Goal: Obtain resource: Obtain resource

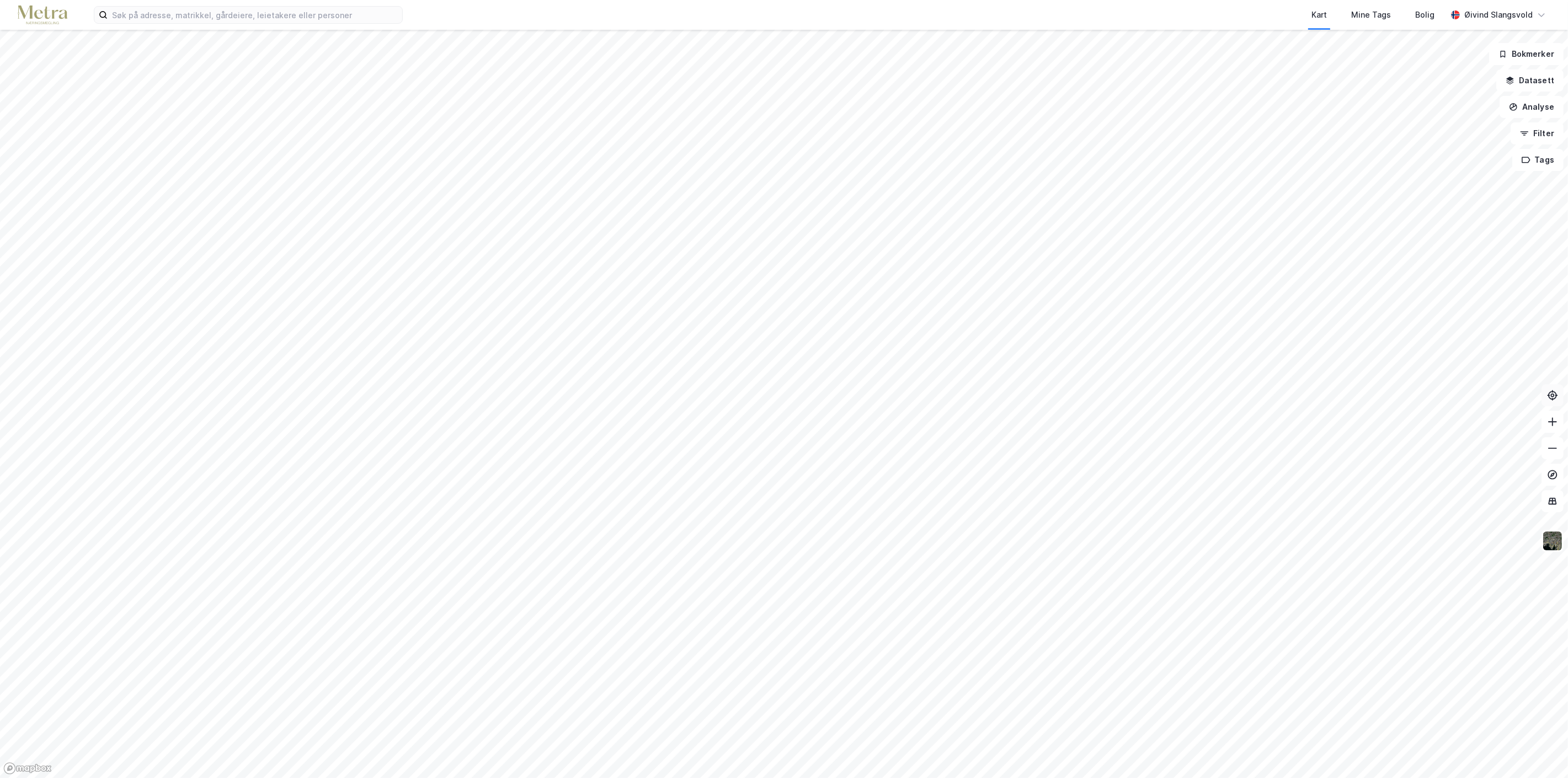
click at [1554, 394] on icon at bounding box center [1552, 395] width 11 height 11
click at [1539, 107] on button "Analyse" at bounding box center [1531, 107] width 64 height 22
click at [1427, 124] on div "Tegn område" at bounding box center [1429, 130] width 127 height 19
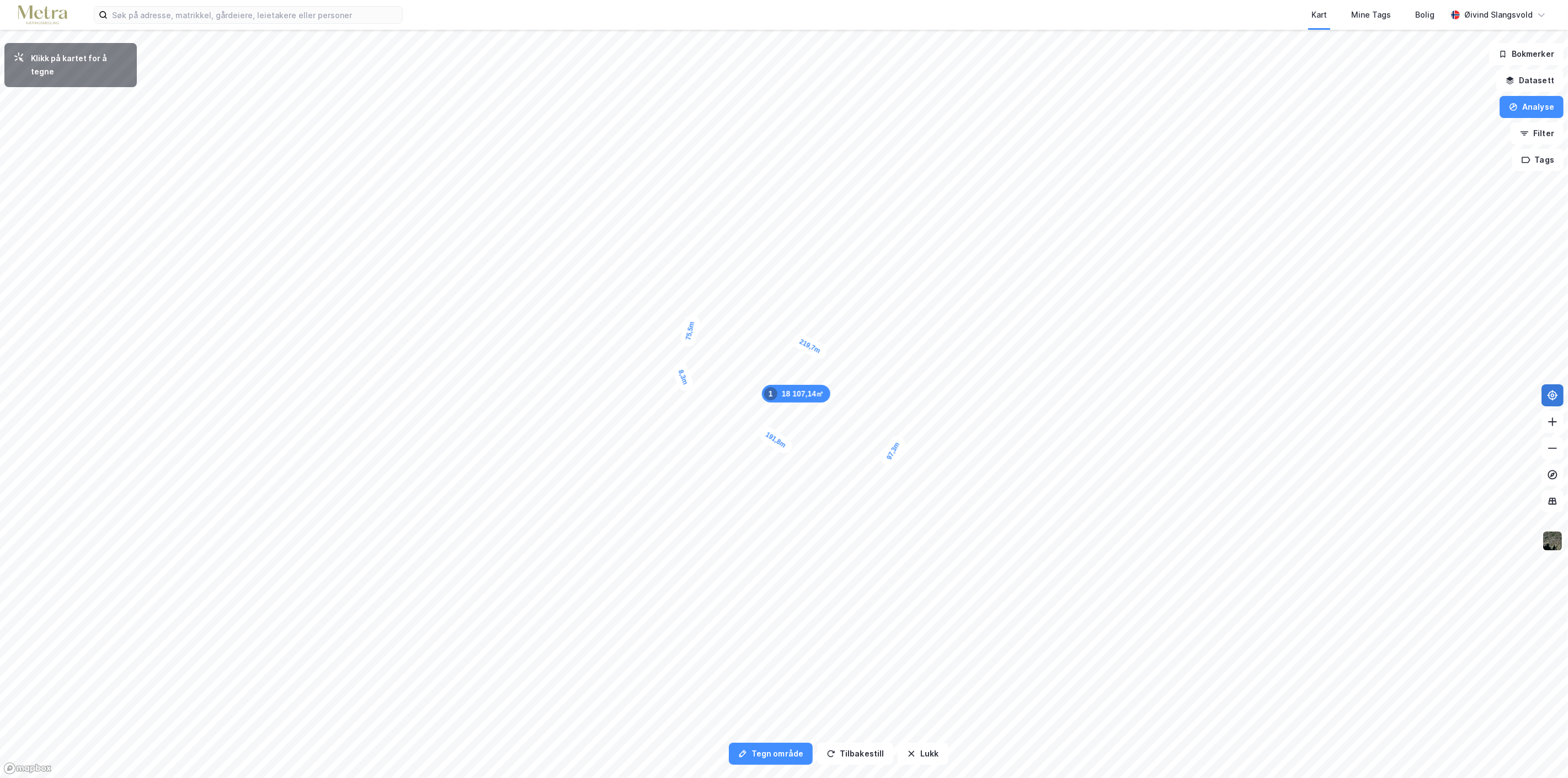
click at [685, 381] on div "8,3m" at bounding box center [683, 377] width 24 height 32
click at [681, 393] on div "10,8m" at bounding box center [683, 387] width 25 height 35
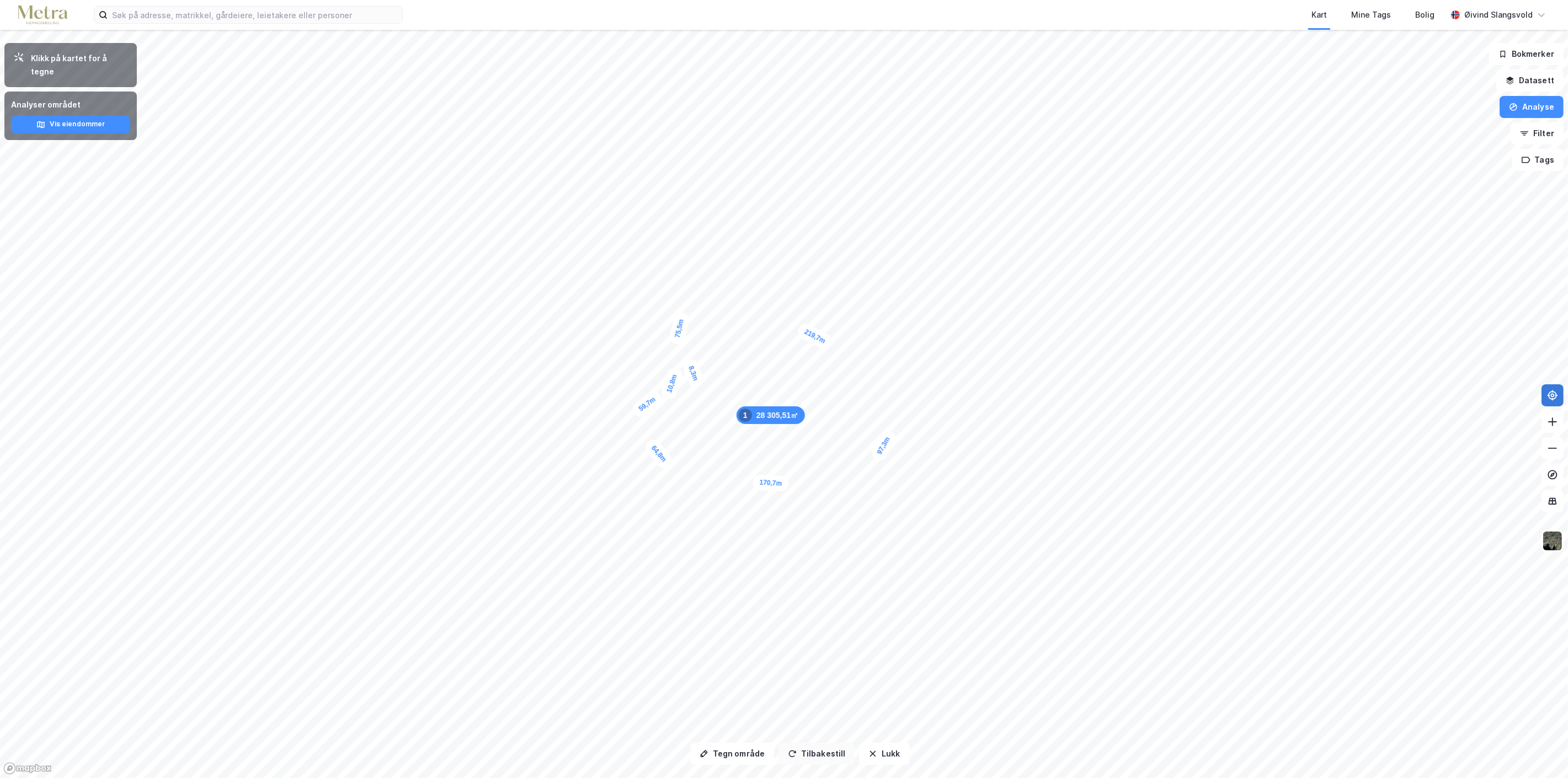
click at [819, 757] on button "Tilbakestill" at bounding box center [816, 754] width 76 height 22
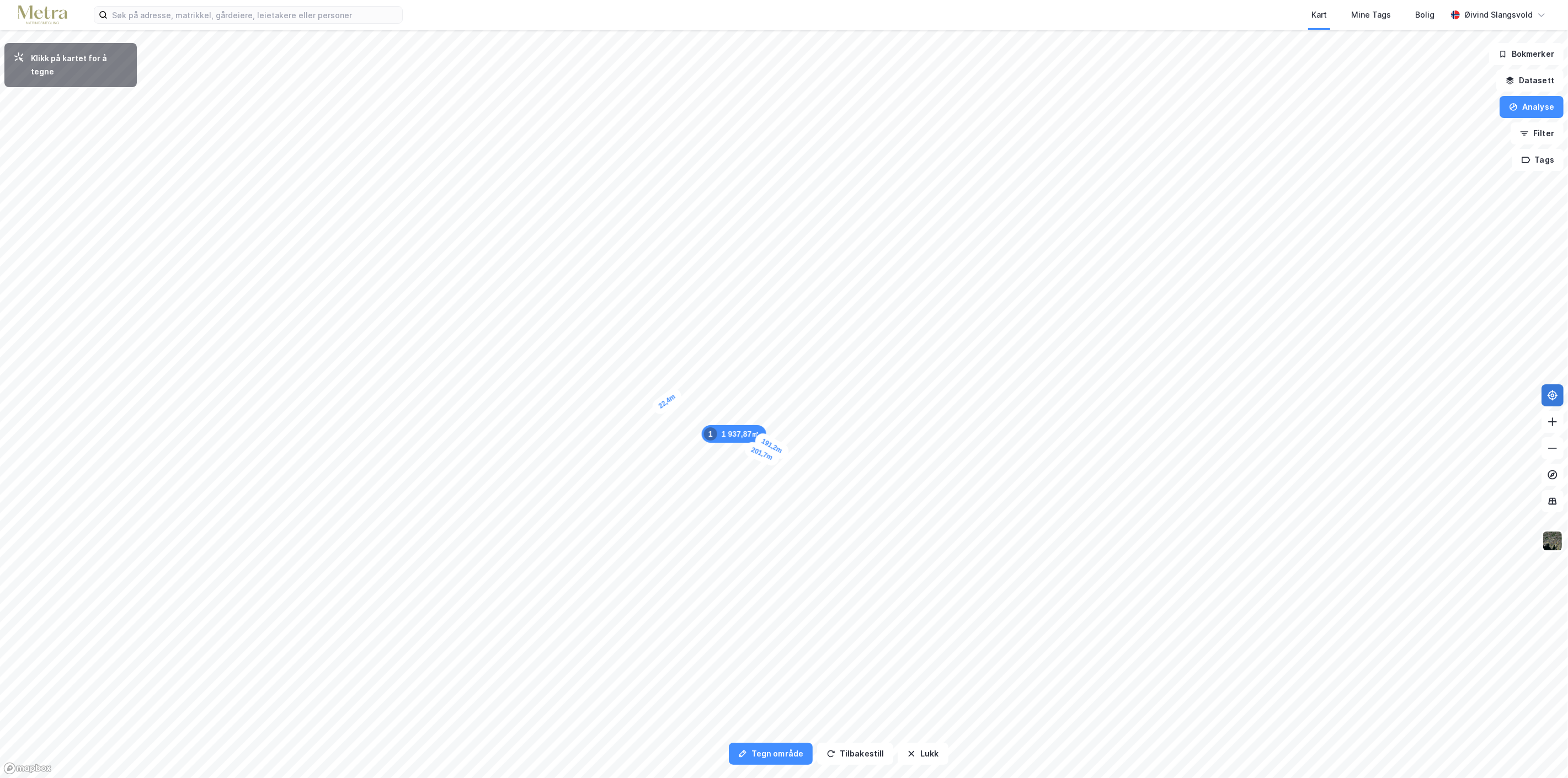
click at [677, 394] on div "22,4m" at bounding box center [666, 402] width 35 height 32
click at [684, 382] on div "12,2m" at bounding box center [681, 388] width 29 height 35
click at [681, 371] on div "10,1m" at bounding box center [682, 376] width 23 height 35
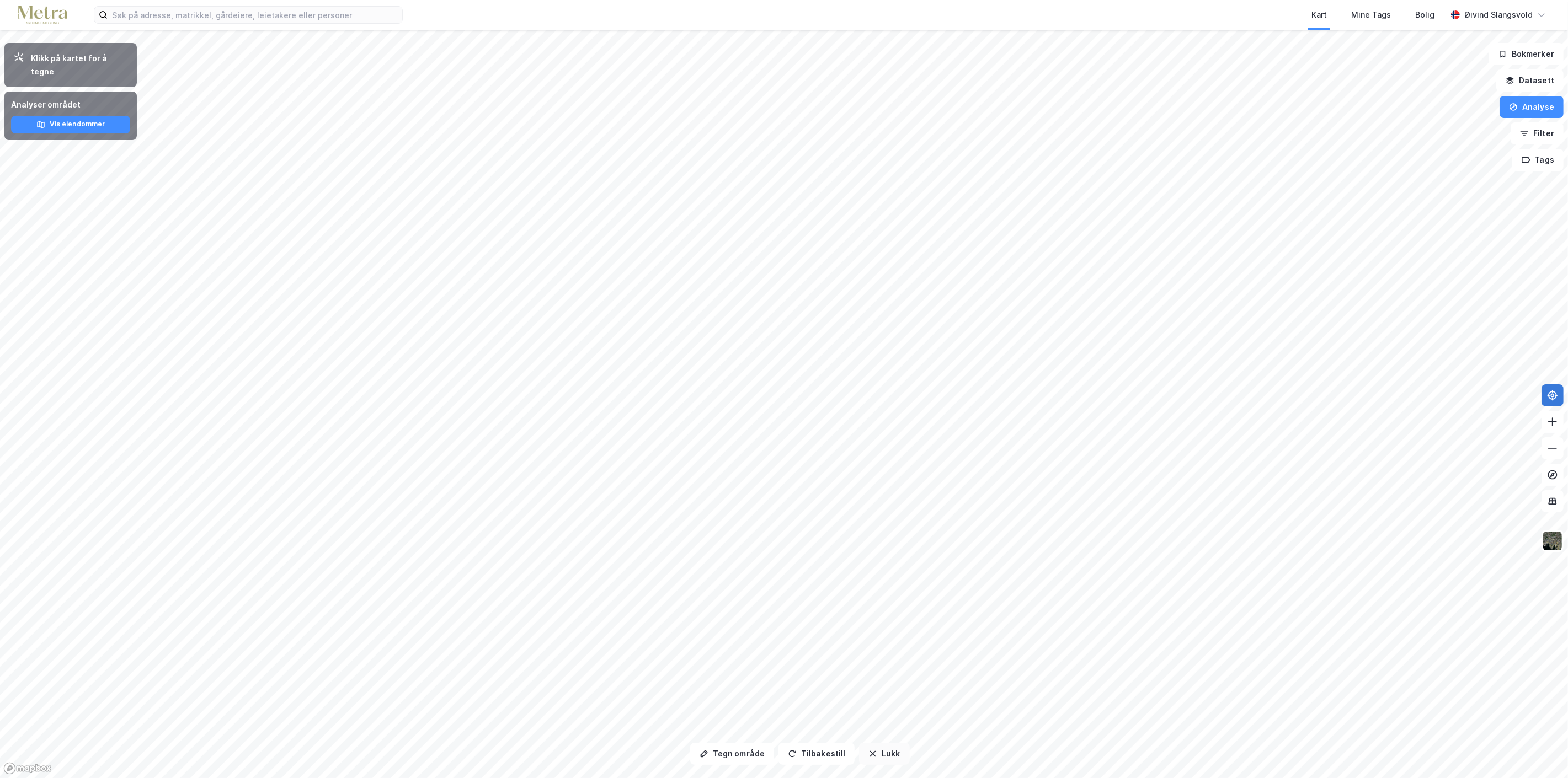
click at [880, 753] on button "Lukk" at bounding box center [884, 754] width 50 height 22
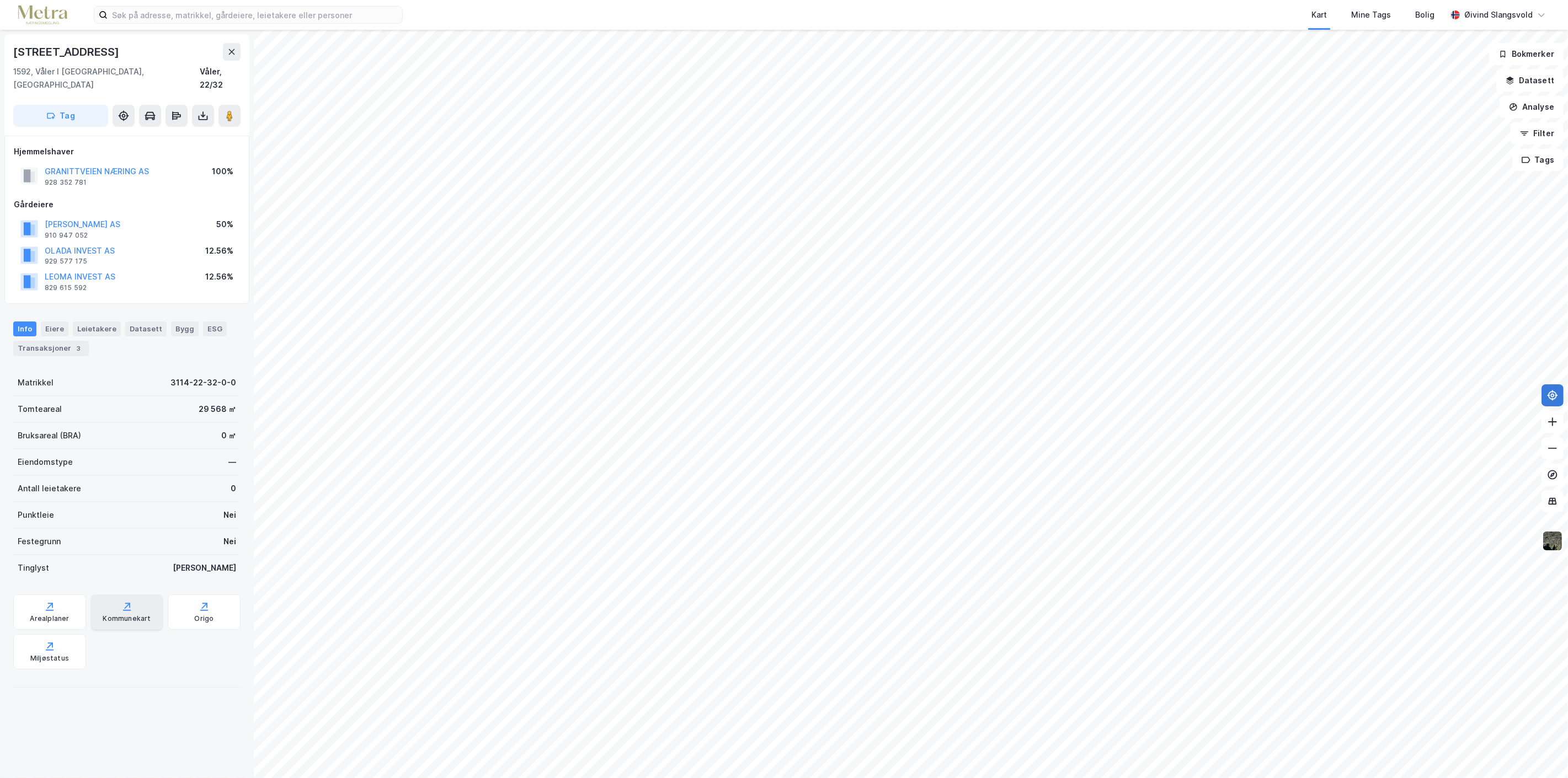
click at [114, 596] on div "Kommunekart" at bounding box center [127, 612] width 73 height 35
click at [203, 111] on icon at bounding box center [203, 114] width 1 height 6
click at [185, 151] on div "Last ned matrikkelrapport" at bounding box center [162, 155] width 91 height 9
